Goal: Complete application form

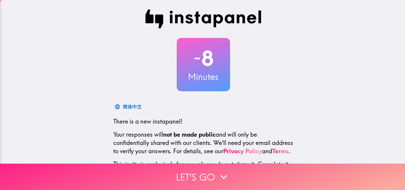
click at [288, 178] on button "Let's go" at bounding box center [202, 177] width 405 height 26
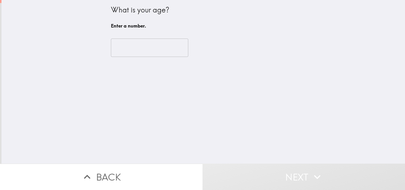
click at [129, 47] on input "number" at bounding box center [149, 48] width 77 height 18
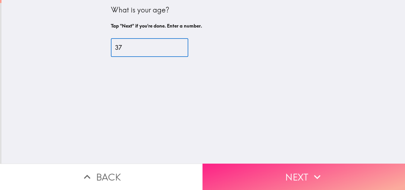
type input "37"
click at [221, 165] on button "Next" at bounding box center [304, 177] width 203 height 26
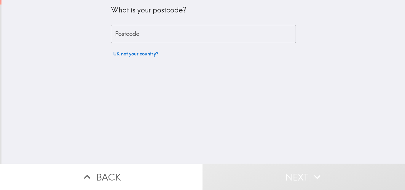
click at [203, 29] on input "Postcode" at bounding box center [203, 34] width 185 height 18
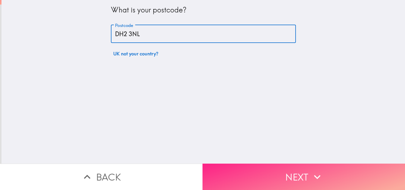
type input "DH2 3NL"
click at [231, 167] on button "Next" at bounding box center [304, 177] width 203 height 26
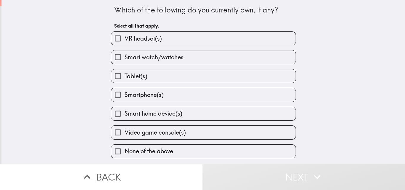
click at [186, 49] on div "Smart watch/watches" at bounding box center [201, 54] width 190 height 19
click at [163, 50] on div "Smart watch/watches" at bounding box center [201, 54] width 190 height 19
click at [145, 55] on span "Smart watch/watches" at bounding box center [154, 57] width 59 height 8
click at [125, 55] on input "Smart watch/watches" at bounding box center [117, 56] width 13 height 13
checkbox input "true"
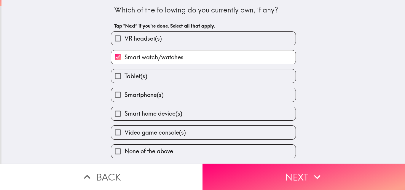
click at [192, 37] on label "VR headset(s)" at bounding box center [203, 38] width 185 height 13
click at [125, 37] on input "VR headset(s)" at bounding box center [117, 38] width 13 height 13
checkbox input "true"
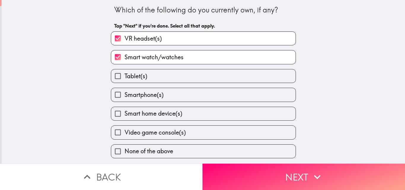
click at [148, 80] on label "Tablet(s)" at bounding box center [203, 75] width 185 height 13
click at [125, 80] on input "Tablet(s)" at bounding box center [117, 75] width 13 height 13
checkbox input "true"
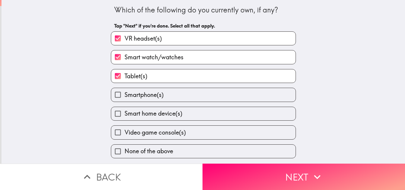
click at [135, 92] on span "Smartphone(s)" at bounding box center [144, 95] width 39 height 8
click at [125, 92] on input "Smartphone(s)" at bounding box center [117, 94] width 13 height 13
checkbox input "true"
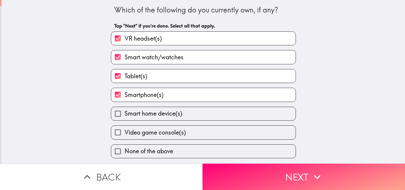
click at [130, 109] on label "Smart home device(s)" at bounding box center [203, 113] width 185 height 13
click at [125, 109] on input "Smart home device(s)" at bounding box center [117, 113] width 13 height 13
checkbox input "true"
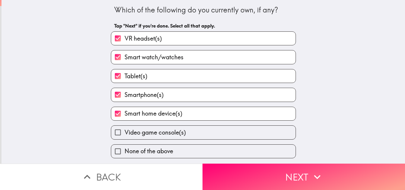
click at [131, 127] on label "Video game console(s)" at bounding box center [203, 132] width 185 height 13
click at [125, 127] on input "Video game console(s)" at bounding box center [117, 132] width 13 height 13
checkbox input "true"
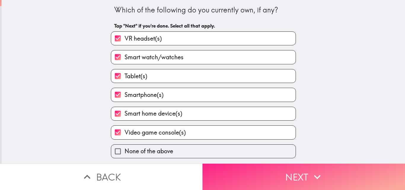
click at [216, 171] on button "Next" at bounding box center [304, 177] width 203 height 26
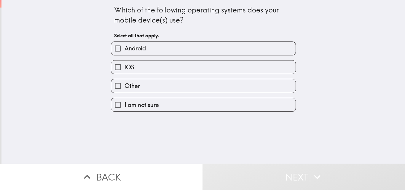
click at [191, 69] on label "iOS" at bounding box center [203, 67] width 185 height 13
click at [125, 69] on input "iOS" at bounding box center [117, 67] width 13 height 13
checkbox input "true"
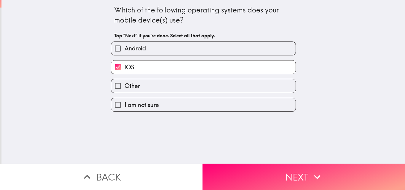
click at [226, 46] on label "Android" at bounding box center [203, 48] width 185 height 13
click at [125, 46] on input "Android" at bounding box center [117, 48] width 13 height 13
checkbox input "true"
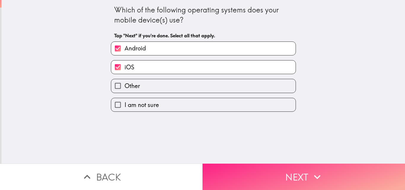
click at [259, 179] on button "Next" at bounding box center [304, 177] width 203 height 26
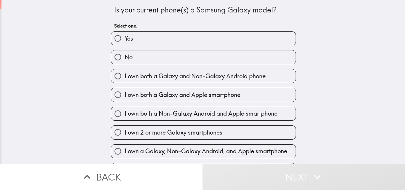
click at [233, 36] on label "Yes" at bounding box center [203, 38] width 185 height 13
click at [125, 36] on input "Yes" at bounding box center [117, 38] width 13 height 13
radio input "true"
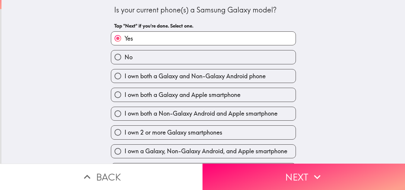
click at [243, 83] on div "I own both a Galaxy and Apple smartphone" at bounding box center [201, 92] width 190 height 19
click at [216, 91] on span "I own both a Galaxy and Apple smartphone" at bounding box center [183, 95] width 116 height 8
click at [125, 91] on input "I own both a Galaxy and Apple smartphone" at bounding box center [117, 94] width 13 height 13
radio input "true"
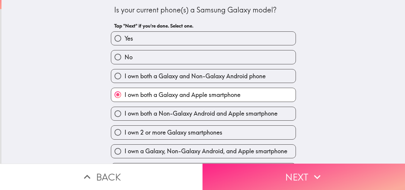
click at [255, 167] on button "Next" at bounding box center [304, 177] width 203 height 26
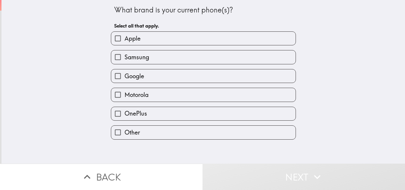
drag, startPoint x: 202, startPoint y: 38, endPoint x: 159, endPoint y: 62, distance: 49.0
click at [159, 62] on div "Apple Samsung Google Motorola OnePlus Other" at bounding box center [201, 83] width 190 height 113
click at [159, 62] on label "Samsung" at bounding box center [203, 56] width 185 height 13
click at [125, 62] on input "Samsung" at bounding box center [117, 56] width 13 height 13
checkbox input "true"
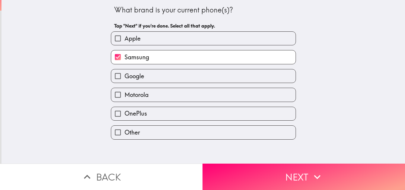
drag, startPoint x: 206, startPoint y: 48, endPoint x: 187, endPoint y: 38, distance: 21.4
click at [187, 38] on div "Apple Samsung Google Motorola OnePlus Other" at bounding box center [201, 83] width 190 height 113
click at [187, 38] on label "Apple" at bounding box center [203, 38] width 185 height 13
click at [125, 38] on input "Apple" at bounding box center [117, 38] width 13 height 13
checkbox input "true"
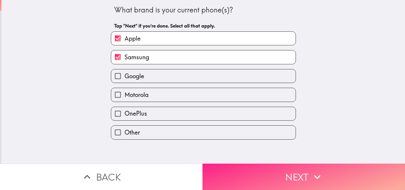
click at [225, 171] on button "Next" at bounding box center [304, 177] width 203 height 26
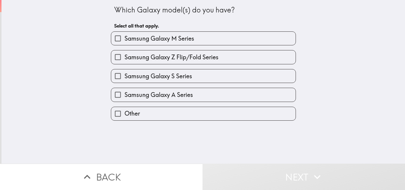
click at [190, 78] on label "Samsung Galaxy S Series" at bounding box center [203, 75] width 185 height 13
click at [125, 78] on input "Samsung Galaxy S Series" at bounding box center [117, 75] width 13 height 13
checkbox input "true"
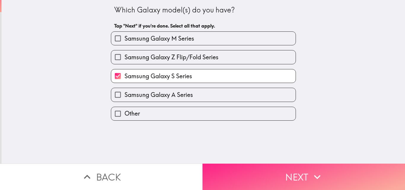
click at [230, 168] on button "Next" at bounding box center [304, 177] width 203 height 26
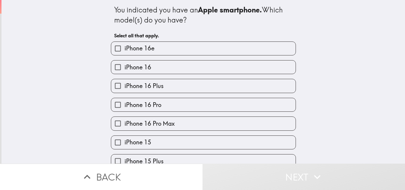
click at [182, 104] on label "iPhone 16 Pro" at bounding box center [203, 104] width 185 height 13
click at [125, 104] on input "iPhone 16 Pro" at bounding box center [117, 104] width 13 height 13
checkbox input "true"
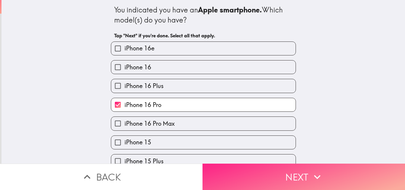
click at [252, 173] on button "Next" at bounding box center [304, 177] width 203 height 26
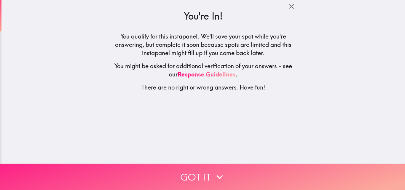
click at [218, 171] on icon "button" at bounding box center [219, 177] width 13 height 13
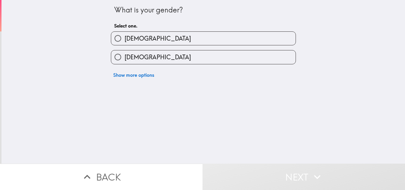
click at [171, 47] on div "[DEMOGRAPHIC_DATA]" at bounding box center [201, 54] width 190 height 19
click at [149, 51] on label "[DEMOGRAPHIC_DATA]" at bounding box center [203, 56] width 185 height 13
click at [125, 51] on input "[DEMOGRAPHIC_DATA]" at bounding box center [117, 56] width 13 height 13
radio input "true"
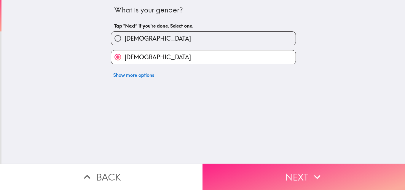
click at [225, 175] on button "Next" at bounding box center [304, 177] width 203 height 26
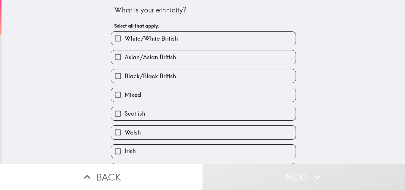
click at [213, 42] on label "White/White British" at bounding box center [203, 38] width 185 height 13
click at [125, 42] on input "White/White British" at bounding box center [117, 38] width 13 height 13
checkbox input "true"
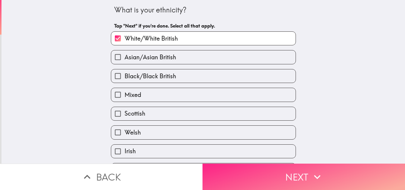
click at [239, 180] on button "Next" at bounding box center [304, 177] width 203 height 26
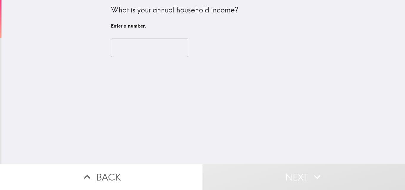
click at [159, 51] on input "number" at bounding box center [149, 48] width 77 height 18
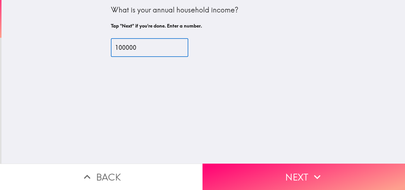
type input "100000"
click at [235, 156] on div "What is your annual household income? Tap "Next" if you're done. Enter a number…" at bounding box center [203, 82] width 404 height 164
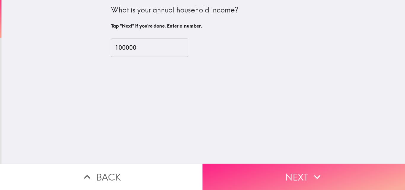
click at [236, 166] on button "Next" at bounding box center [304, 177] width 203 height 26
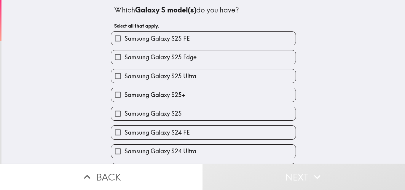
click at [195, 74] on label "Samsung Galaxy S25 Ultra" at bounding box center [203, 75] width 185 height 13
click at [125, 74] on input "Samsung Galaxy S25 Ultra" at bounding box center [117, 75] width 13 height 13
checkbox input "true"
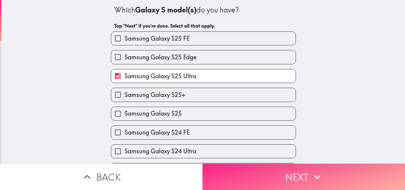
click at [215, 173] on button "Next" at bounding box center [304, 177] width 203 height 26
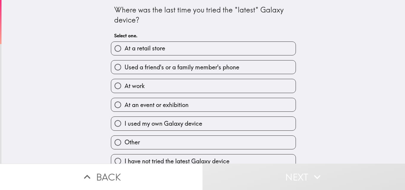
click at [217, 42] on label "At a retail store" at bounding box center [203, 48] width 185 height 13
click at [125, 42] on input "At a retail store" at bounding box center [117, 48] width 13 height 13
radio input "true"
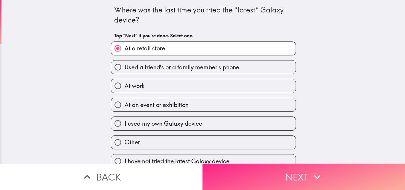
click at [251, 171] on button "Next" at bounding box center [304, 177] width 203 height 26
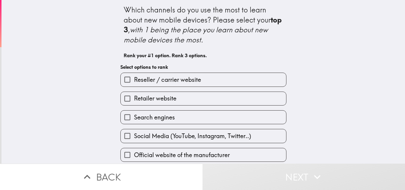
click at [229, 76] on label "Reseller / carrier website" at bounding box center [204, 79] width 166 height 13
click at [134, 76] on input "Reseller / carrier website" at bounding box center [127, 79] width 13 height 13
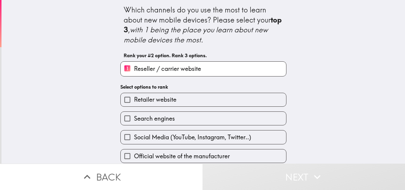
click at [229, 93] on label "Retailer website" at bounding box center [204, 99] width 166 height 13
click at [134, 93] on input "Retailer website" at bounding box center [127, 99] width 13 height 13
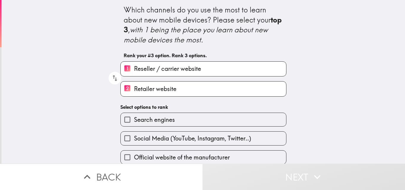
drag, startPoint x: 205, startPoint y: 106, endPoint x: 185, endPoint y: 118, distance: 23.6
click at [185, 118] on div "Which channels do you use the most to learn about new mobile devices? Please se…" at bounding box center [204, 112] width 190 height 224
click at [185, 118] on label "Search engines" at bounding box center [204, 119] width 166 height 13
click at [134, 118] on input "Search engines" at bounding box center [127, 119] width 13 height 13
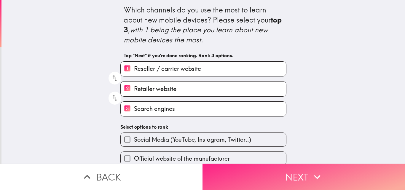
click at [230, 181] on button "Next" at bounding box center [304, 177] width 203 height 26
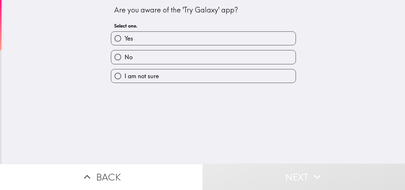
click at [195, 40] on label "Yes" at bounding box center [203, 38] width 185 height 13
click at [125, 40] on input "Yes" at bounding box center [117, 38] width 13 height 13
radio input "true"
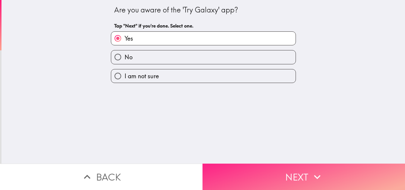
click at [225, 165] on button "Next" at bounding box center [304, 177] width 203 height 26
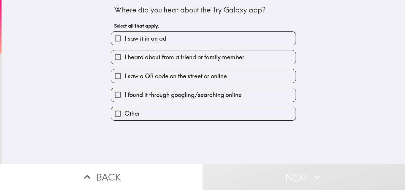
click at [220, 38] on label "I saw it in an ad" at bounding box center [203, 38] width 185 height 13
click at [125, 38] on input "I saw it in an ad" at bounding box center [117, 38] width 13 height 13
checkbox input "true"
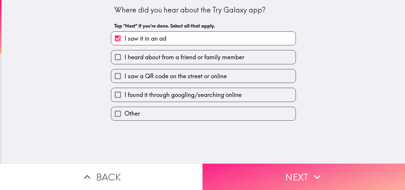
click at [238, 167] on button "Next" at bounding box center [304, 177] width 203 height 26
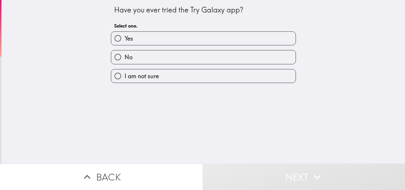
click at [210, 44] on label "Yes" at bounding box center [203, 38] width 185 height 13
click at [125, 44] on input "Yes" at bounding box center [117, 38] width 13 height 13
radio input "true"
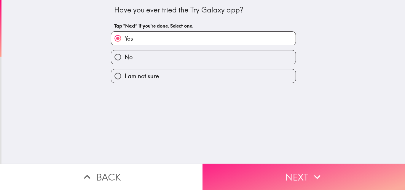
click at [235, 173] on button "Next" at bounding box center [304, 177] width 203 height 26
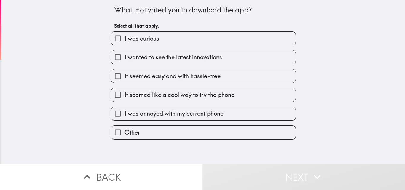
click at [201, 46] on div "I wanted to see the latest innovations" at bounding box center [201, 54] width 190 height 19
click at [222, 38] on label "I was curious" at bounding box center [203, 38] width 185 height 13
click at [125, 38] on input "I was curious" at bounding box center [117, 38] width 13 height 13
checkbox input "true"
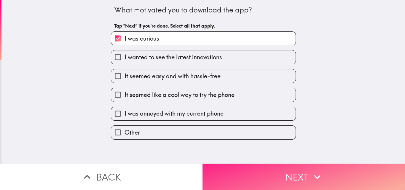
click at [231, 173] on button "Next" at bounding box center [304, 177] width 203 height 26
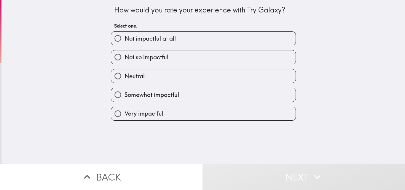
click at [185, 106] on div "Very impactful" at bounding box center [201, 111] width 190 height 19
click at [143, 116] on span "Very impactful" at bounding box center [144, 114] width 39 height 8
click at [125, 116] on input "Very impactful" at bounding box center [117, 113] width 13 height 13
radio input "true"
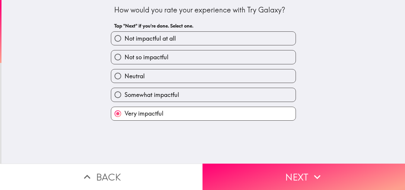
click at [245, 178] on button "Next" at bounding box center [304, 177] width 203 height 26
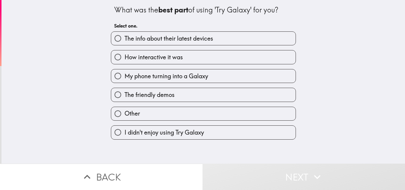
click at [191, 42] on span "The info about their latest devices" at bounding box center [169, 38] width 89 height 8
click at [125, 42] on input "The info about their latest devices" at bounding box center [117, 38] width 13 height 13
radio input "true"
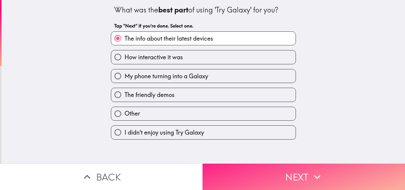
click at [228, 169] on button "Next" at bounding box center [304, 177] width 203 height 26
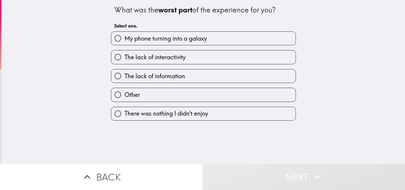
click at [172, 40] on span "My phone turning into a galaxy" at bounding box center [166, 38] width 83 height 8
click at [125, 40] on input "My phone turning into a galaxy" at bounding box center [117, 38] width 13 height 13
radio input "true"
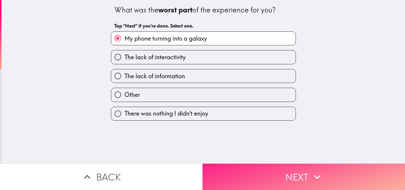
click at [207, 173] on button "Next" at bounding box center [304, 177] width 203 height 26
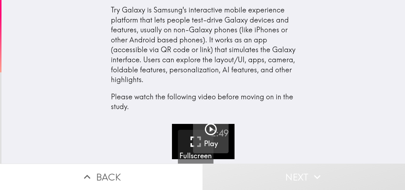
click at [204, 132] on icon "button" at bounding box center [211, 129] width 14 height 14
click at [241, 119] on h4 "Try Galaxy is Samsung's interactive mobile experience platform that lets people…" at bounding box center [203, 62] width 185 height 115
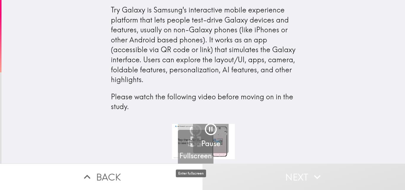
click at [191, 156] on h5 "Fullscreen" at bounding box center [196, 156] width 32 height 10
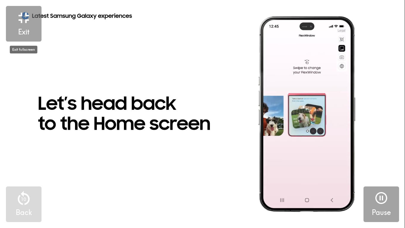
click at [30, 26] on icon "button" at bounding box center [24, 18] width 18 height 18
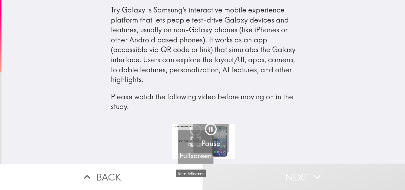
click at [182, 154] on h5 "Fullscreen" at bounding box center [196, 156] width 32 height 10
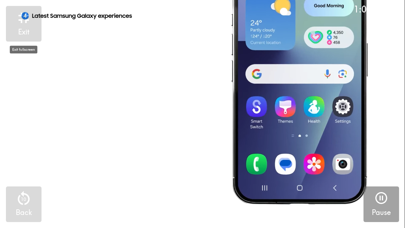
click at [26, 22] on icon "button" at bounding box center [24, 17] width 10 height 10
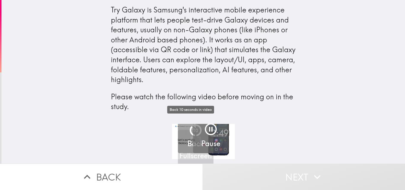
click at [178, 152] on button "10 Back" at bounding box center [196, 136] width 36 height 36
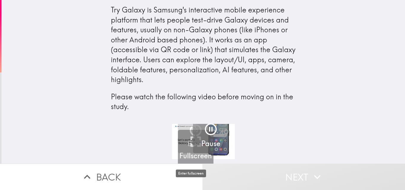
click at [192, 155] on h5 "Fullscreen" at bounding box center [196, 156] width 32 height 10
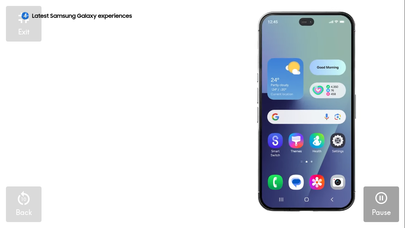
click at [258, 61] on video "button" at bounding box center [202, 114] width 405 height 228
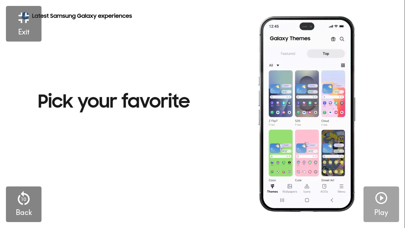
click at [372, 189] on button "Play" at bounding box center [382, 204] width 36 height 36
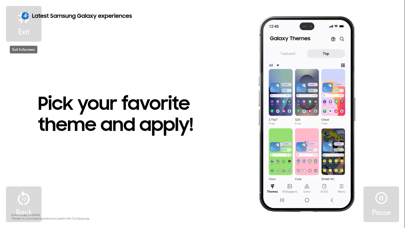
click at [32, 13] on icon "button" at bounding box center [24, 18] width 18 height 18
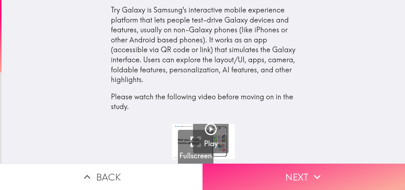
click at [253, 180] on button "Next" at bounding box center [304, 177] width 203 height 26
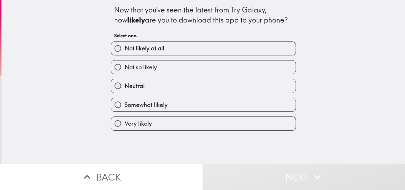
click at [152, 125] on label "Very likely" at bounding box center [203, 123] width 185 height 13
click at [125, 125] on input "Very likely" at bounding box center [117, 123] width 13 height 13
radio input "true"
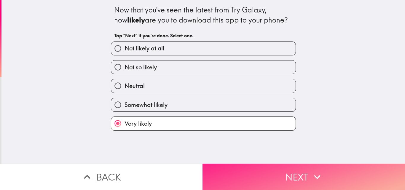
click at [229, 167] on button "Next" at bounding box center [304, 177] width 203 height 26
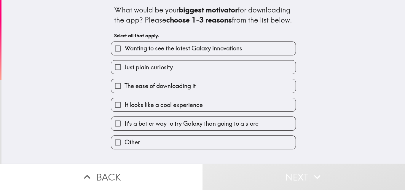
click at [233, 53] on span "Wanting to see the latest Galaxy innovations" at bounding box center [184, 48] width 118 height 8
click at [125, 55] on input "Wanting to see the latest Galaxy innovations" at bounding box center [117, 48] width 13 height 13
checkbox input "true"
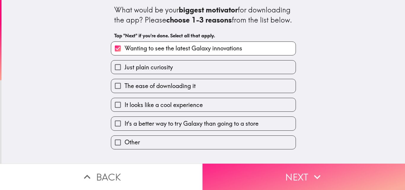
click at [246, 172] on button "Next" at bounding box center [304, 177] width 203 height 26
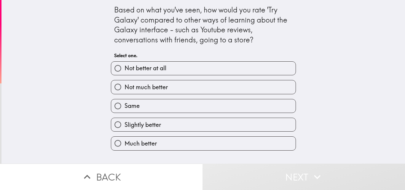
click at [180, 139] on label "Much better" at bounding box center [203, 143] width 185 height 13
click at [125, 139] on input "Much better" at bounding box center [117, 143] width 13 height 13
radio input "true"
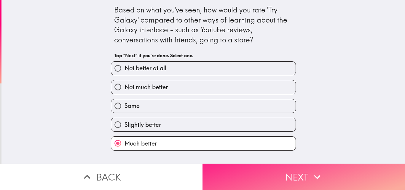
click at [260, 179] on button "Next" at bounding box center [304, 177] width 203 height 26
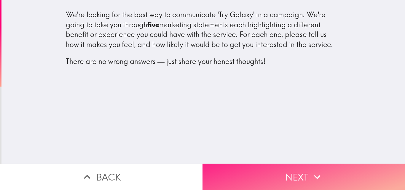
click at [266, 167] on button "Next" at bounding box center [304, 177] width 203 height 26
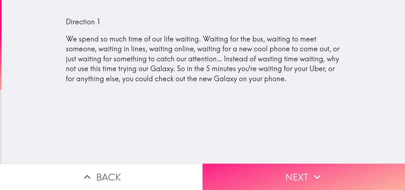
click at [288, 173] on button "Next" at bounding box center [304, 177] width 203 height 26
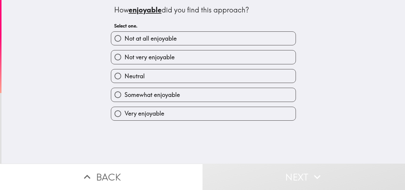
click at [200, 115] on label "Very enjoyable" at bounding box center [203, 113] width 185 height 13
click at [125, 115] on input "Very enjoyable" at bounding box center [117, 113] width 13 height 13
radio input "true"
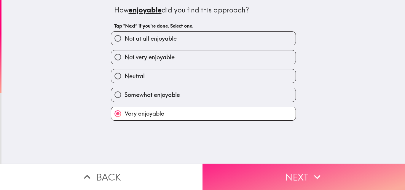
click at [244, 168] on button "Next" at bounding box center [304, 177] width 203 height 26
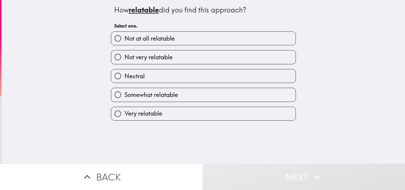
click at [229, 117] on label "Very relatable" at bounding box center [203, 113] width 185 height 13
click at [125, 117] on input "Very relatable" at bounding box center [117, 113] width 13 height 13
radio input "true"
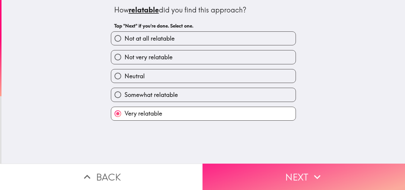
click at [263, 181] on button "Next" at bounding box center [304, 177] width 203 height 26
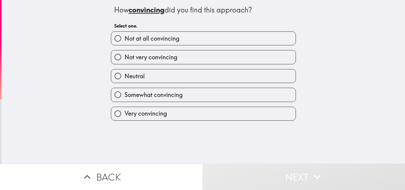
click at [217, 119] on label "Very convincing" at bounding box center [203, 113] width 185 height 13
click at [125, 119] on input "Very convincing" at bounding box center [117, 113] width 13 height 13
radio input "true"
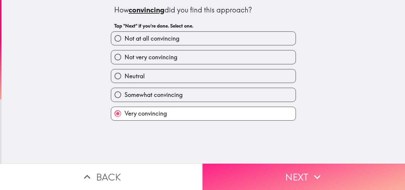
click at [261, 170] on button "Next" at bounding box center [304, 177] width 203 height 26
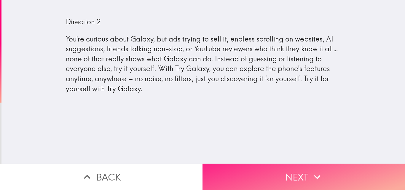
click at [331, 169] on button "Next" at bounding box center [304, 177] width 203 height 26
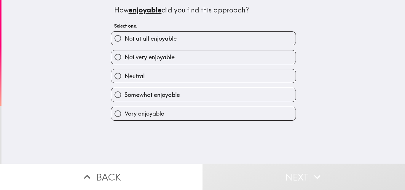
drag, startPoint x: 206, startPoint y: 104, endPoint x: 163, endPoint y: 116, distance: 45.1
click at [163, 116] on div "Very enjoyable" at bounding box center [201, 111] width 190 height 19
click at [163, 116] on label "Very enjoyable" at bounding box center [203, 113] width 185 height 13
click at [125, 116] on input "Very enjoyable" at bounding box center [117, 113] width 13 height 13
radio input "true"
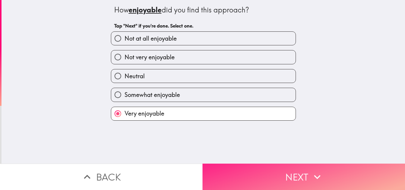
click at [244, 175] on button "Next" at bounding box center [304, 177] width 203 height 26
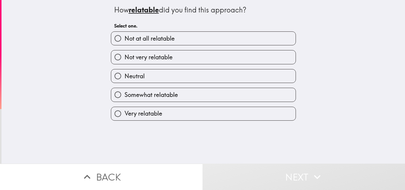
click at [246, 114] on label "Very relatable" at bounding box center [203, 113] width 185 height 13
click at [125, 114] on input "Very relatable" at bounding box center [117, 113] width 13 height 13
radio input "true"
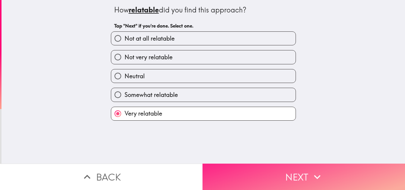
click at [268, 172] on button "Next" at bounding box center [304, 177] width 203 height 26
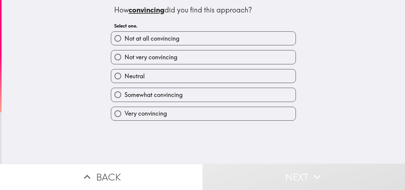
click at [228, 110] on label "Very convincing" at bounding box center [203, 113] width 185 height 13
click at [125, 110] on input "Very convincing" at bounding box center [117, 113] width 13 height 13
radio input "true"
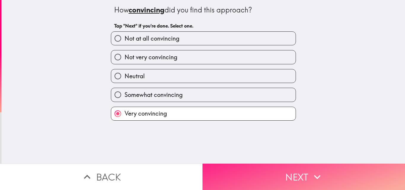
click at [255, 183] on button "Next" at bounding box center [304, 177] width 203 height 26
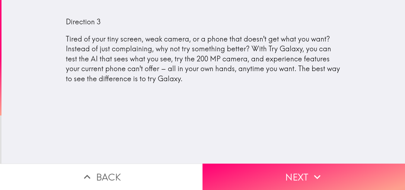
scroll to position [0, 2]
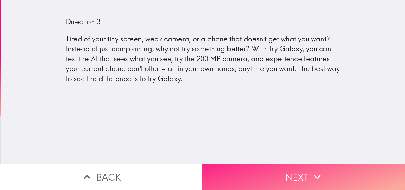
click at [329, 164] on button "Next" at bounding box center [304, 177] width 203 height 26
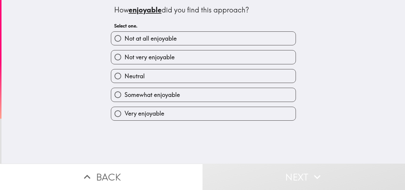
click at [270, 113] on label "Very enjoyable" at bounding box center [203, 113] width 185 height 13
click at [125, 113] on input "Very enjoyable" at bounding box center [117, 113] width 13 height 13
radio input "true"
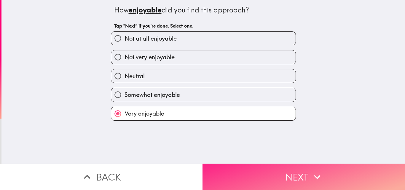
click at [264, 165] on button "Next" at bounding box center [304, 177] width 203 height 26
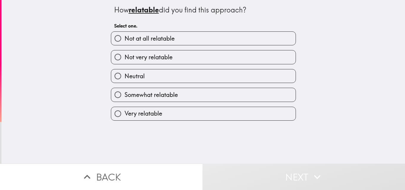
click at [225, 111] on label "Very relatable" at bounding box center [203, 113] width 185 height 13
click at [125, 111] on input "Very relatable" at bounding box center [117, 113] width 13 height 13
radio input "true"
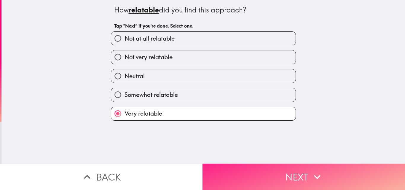
click at [251, 174] on button "Next" at bounding box center [304, 177] width 203 height 26
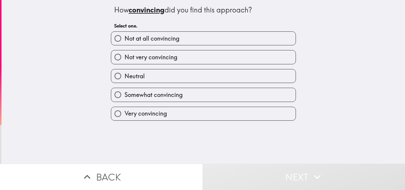
drag, startPoint x: 216, startPoint y: 103, endPoint x: 193, endPoint y: 108, distance: 24.3
click at [193, 108] on div "Very convincing" at bounding box center [201, 111] width 190 height 19
click at [193, 108] on label "Very convincing" at bounding box center [203, 113] width 185 height 13
click at [125, 108] on input "Very convincing" at bounding box center [117, 113] width 13 height 13
radio input "true"
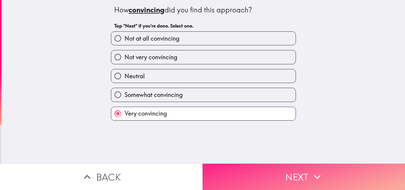
click at [239, 175] on button "Next" at bounding box center [304, 177] width 203 height 26
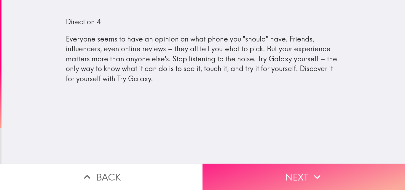
click at [299, 164] on button "Next" at bounding box center [304, 177] width 203 height 26
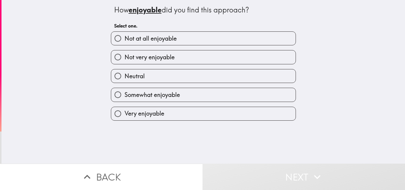
click at [238, 114] on label "Very enjoyable" at bounding box center [203, 113] width 185 height 13
click at [125, 114] on input "Very enjoyable" at bounding box center [117, 113] width 13 height 13
radio input "true"
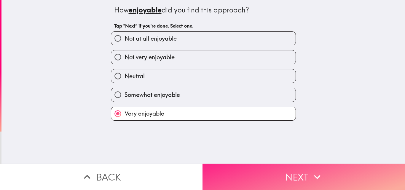
click at [240, 178] on button "Next" at bounding box center [304, 177] width 203 height 26
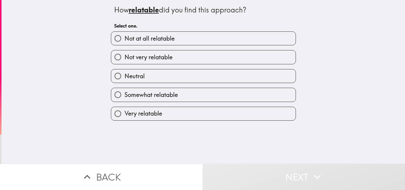
click at [209, 115] on label "Very relatable" at bounding box center [203, 113] width 185 height 13
click at [125, 115] on input "Very relatable" at bounding box center [117, 113] width 13 height 13
radio input "true"
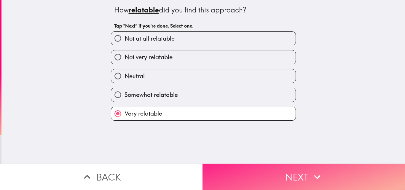
click at [226, 172] on button "Next" at bounding box center [304, 177] width 203 height 26
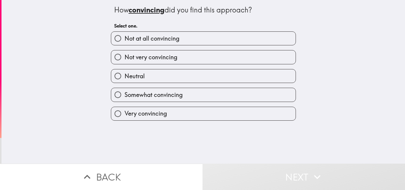
click at [200, 116] on label "Very convincing" at bounding box center [203, 113] width 185 height 13
click at [125, 116] on input "Very convincing" at bounding box center [117, 113] width 13 height 13
radio input "true"
click at [200, 116] on label "Very convincing" at bounding box center [203, 113] width 185 height 13
click at [125, 116] on input "Very convincing" at bounding box center [117, 113] width 13 height 13
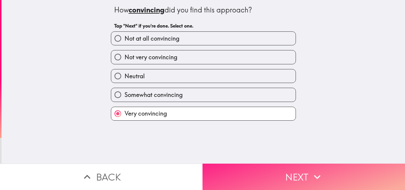
click at [231, 164] on button "Next" at bounding box center [304, 177] width 203 height 26
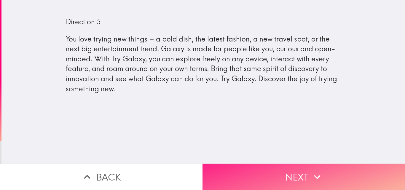
click at [250, 177] on button "Next" at bounding box center [304, 177] width 203 height 26
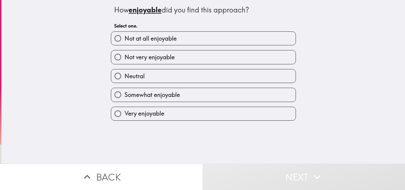
click at [245, 118] on label "Very enjoyable" at bounding box center [203, 113] width 185 height 13
click at [125, 118] on input "Very enjoyable" at bounding box center [117, 113] width 13 height 13
radio input "true"
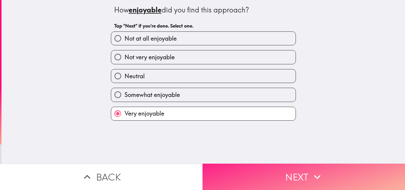
click at [266, 174] on button "Next" at bounding box center [304, 177] width 203 height 26
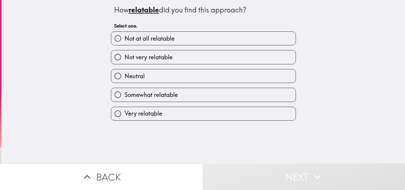
click at [241, 122] on div "How relatable did you find this approach? Select one. Not at all relatable Not …" at bounding box center [203, 82] width 404 height 164
click at [210, 113] on label "Very relatable" at bounding box center [203, 113] width 185 height 13
click at [125, 113] on input "Very relatable" at bounding box center [117, 113] width 13 height 13
radio input "true"
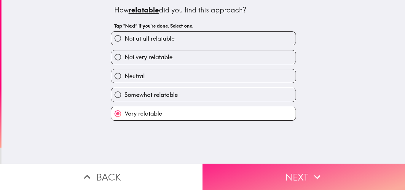
click at [232, 164] on button "Next" at bounding box center [304, 177] width 203 height 26
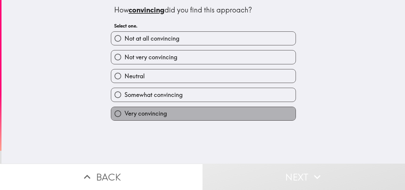
click at [213, 110] on label "Very convincing" at bounding box center [203, 113] width 185 height 13
click at [125, 110] on input "Very convincing" at bounding box center [117, 113] width 13 height 13
radio input "true"
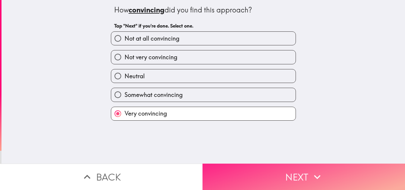
click at [251, 184] on button "Next" at bounding box center [304, 177] width 203 height 26
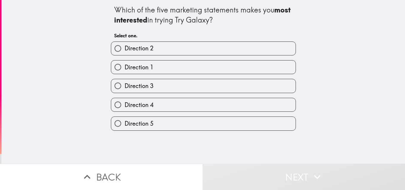
click at [238, 125] on label "Direction 5" at bounding box center [203, 123] width 185 height 13
click at [125, 125] on input "Direction 5" at bounding box center [117, 123] width 13 height 13
radio input "true"
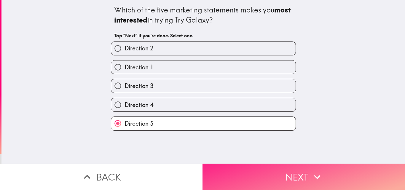
click at [251, 180] on button "Next" at bounding box center [304, 177] width 203 height 26
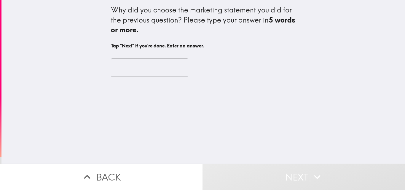
drag, startPoint x: 149, startPoint y: 77, endPoint x: 130, endPoint y: 60, distance: 25.0
click at [130, 60] on div "​" at bounding box center [203, 67] width 185 height 33
click at [130, 60] on input "text" at bounding box center [149, 67] width 77 height 18
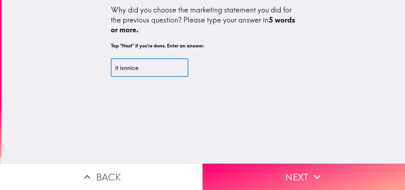
type input "it isnnice"
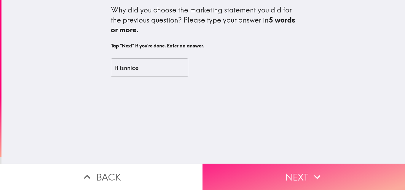
drag, startPoint x: 267, startPoint y: 158, endPoint x: 245, endPoint y: 169, distance: 24.8
click at [245, 169] on div "Why did you choose the marketing statement you did for the previous question? P…" at bounding box center [202, 95] width 405 height 190
click at [245, 169] on button "Next" at bounding box center [304, 177] width 203 height 26
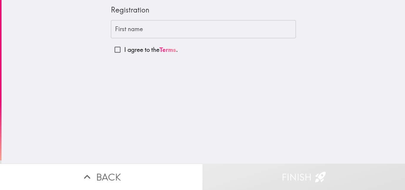
click at [131, 48] on p "I agree to the Terms ." at bounding box center [151, 50] width 54 height 8
click at [124, 48] on input "I agree to the Terms ." at bounding box center [117, 49] width 13 height 13
checkbox input "true"
click at [186, 31] on input "First name" at bounding box center [203, 29] width 185 height 18
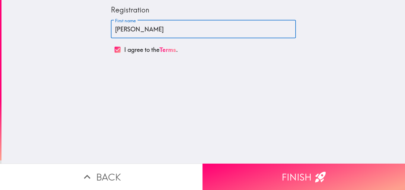
type input "[PERSON_NAME]"
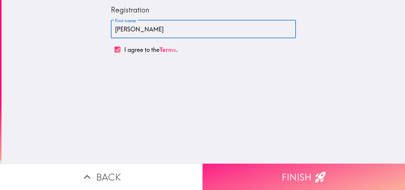
click at [294, 173] on button "Finish" at bounding box center [304, 177] width 203 height 26
